Goal: Information Seeking & Learning: Learn about a topic

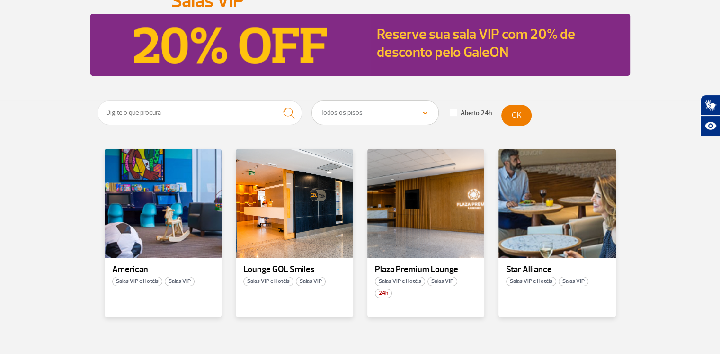
scroll to position [142, 0]
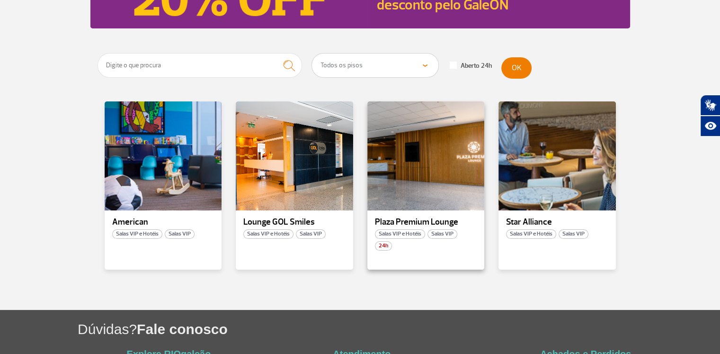
click at [420, 218] on p "Plaza Premium Lounge" at bounding box center [426, 221] width 102 height 9
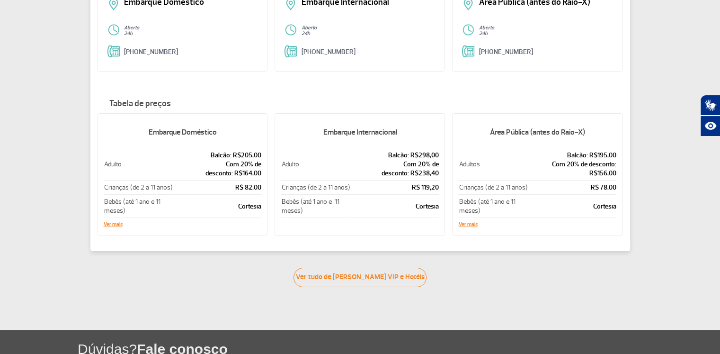
scroll to position [189, 0]
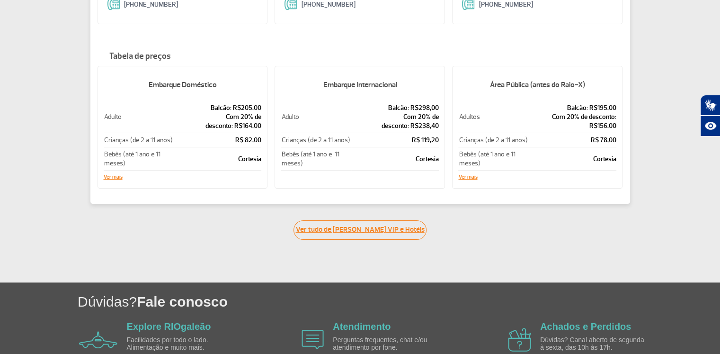
click at [364, 232] on link "Ver tudo de [PERSON_NAME] VIP e Hotéis" at bounding box center [360, 229] width 133 height 19
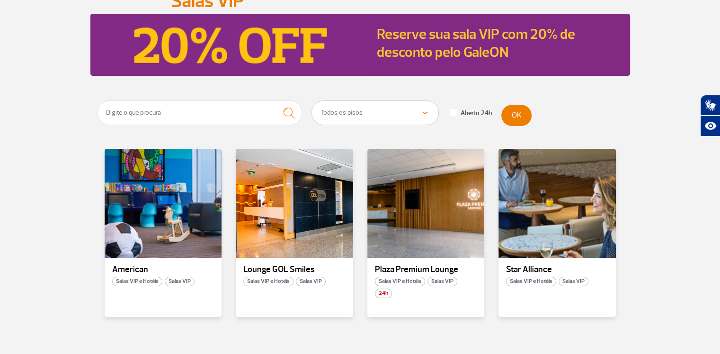
scroll to position [189, 0]
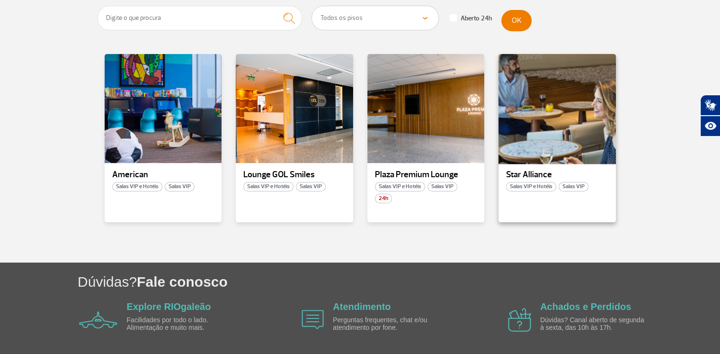
click at [535, 141] on div at bounding box center [557, 108] width 119 height 111
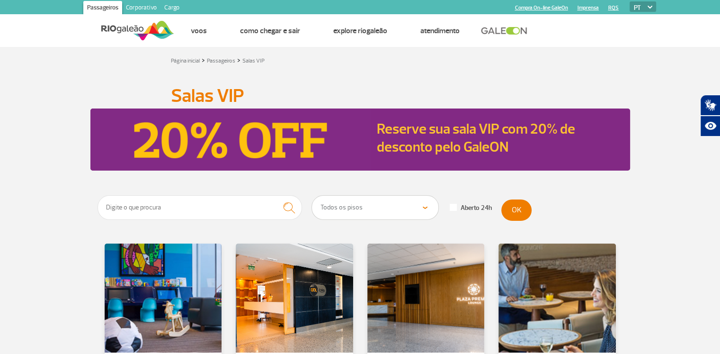
scroll to position [189, 0]
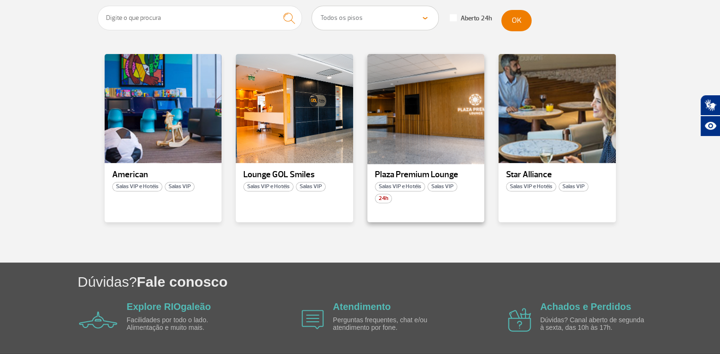
click at [418, 146] on div at bounding box center [425, 108] width 119 height 111
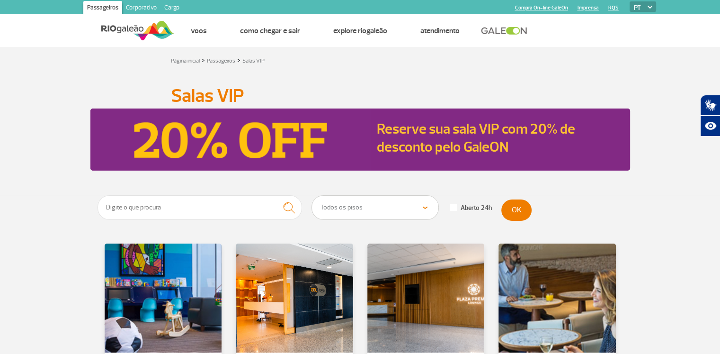
scroll to position [95, 0]
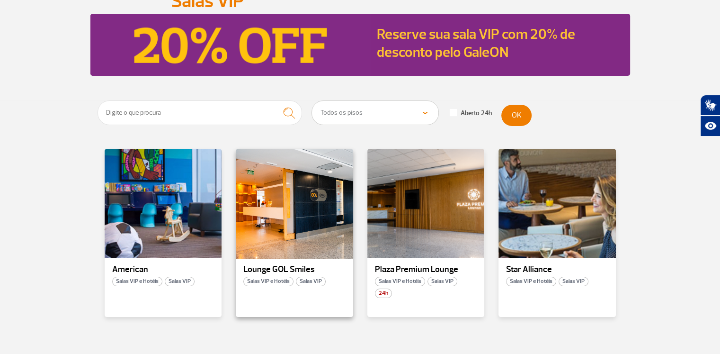
click at [324, 222] on div at bounding box center [294, 203] width 119 height 111
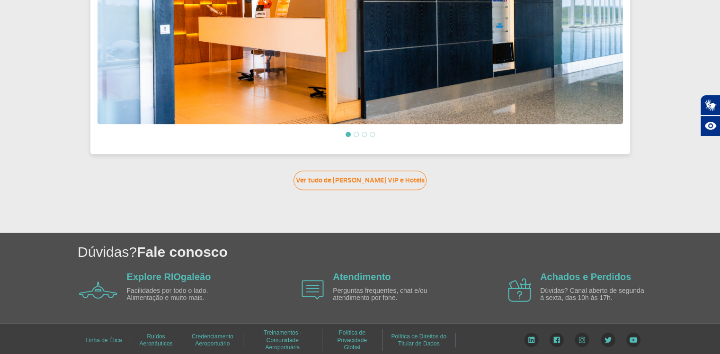
scroll to position [205, 0]
